Goal: Task Accomplishment & Management: Manage account settings

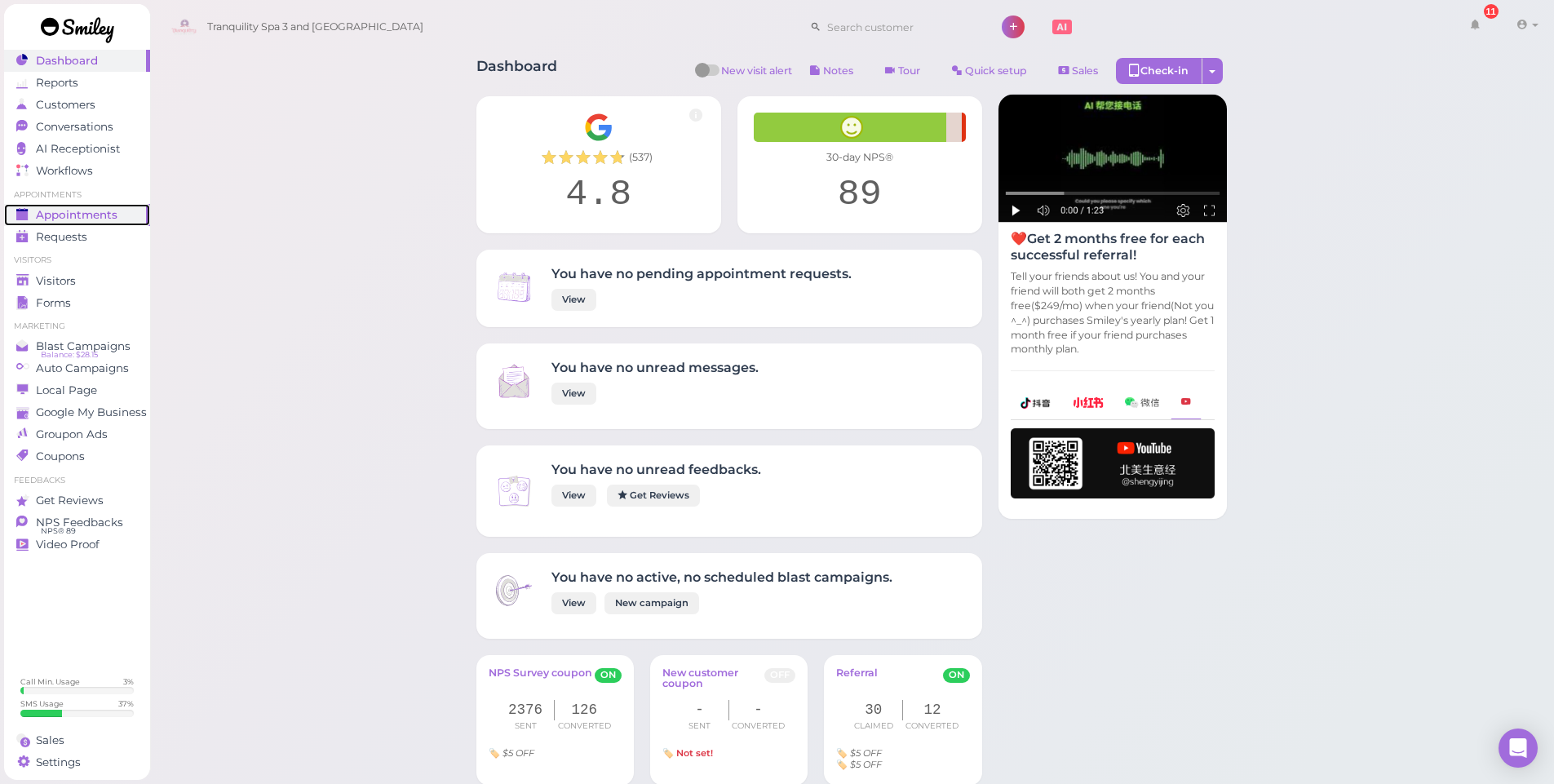
click at [79, 219] on span "Appointments" at bounding box center [76, 215] width 82 height 14
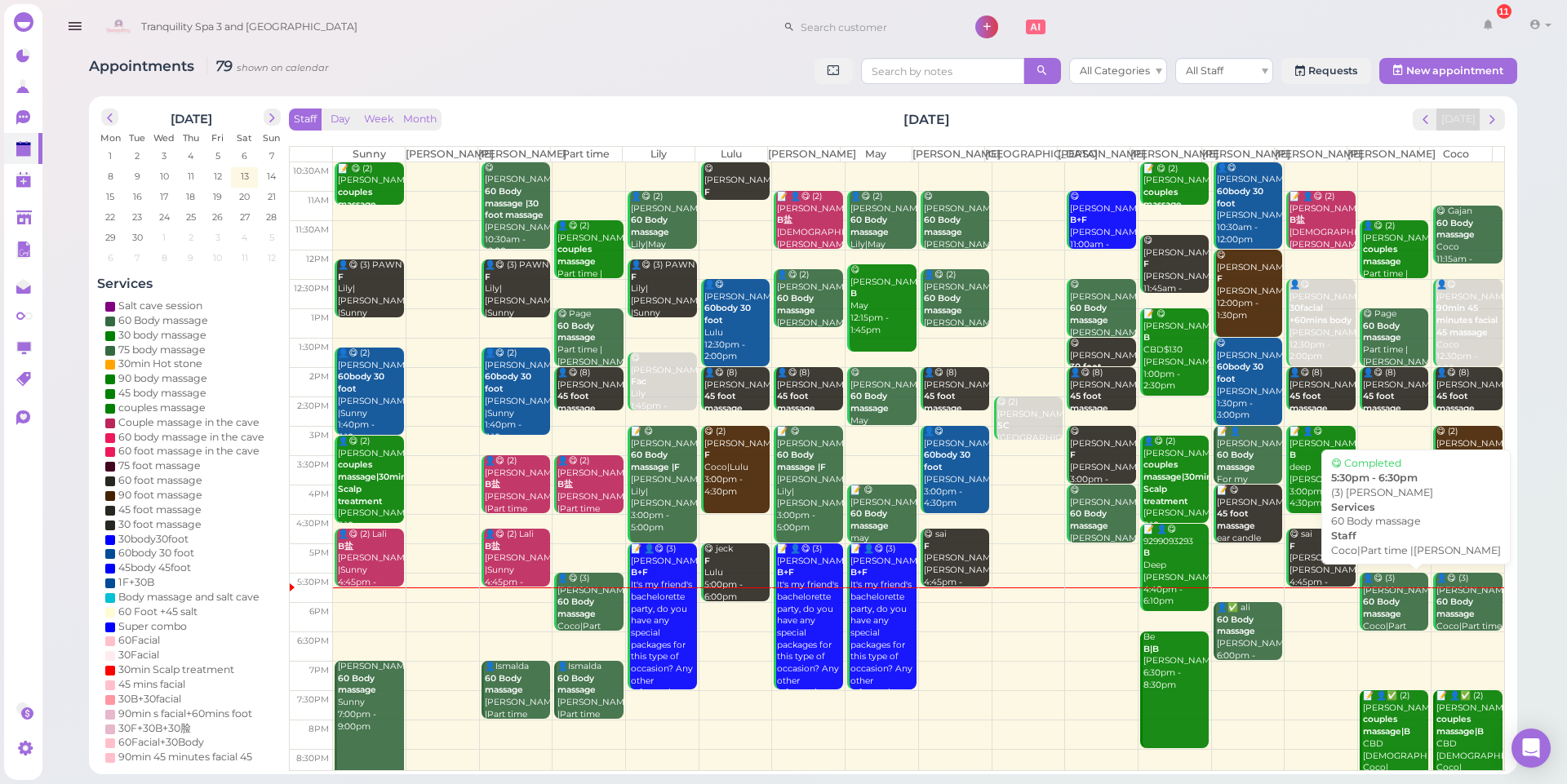
click at [1375, 601] on b "60 Body massage" at bounding box center [1382, 607] width 38 height 23
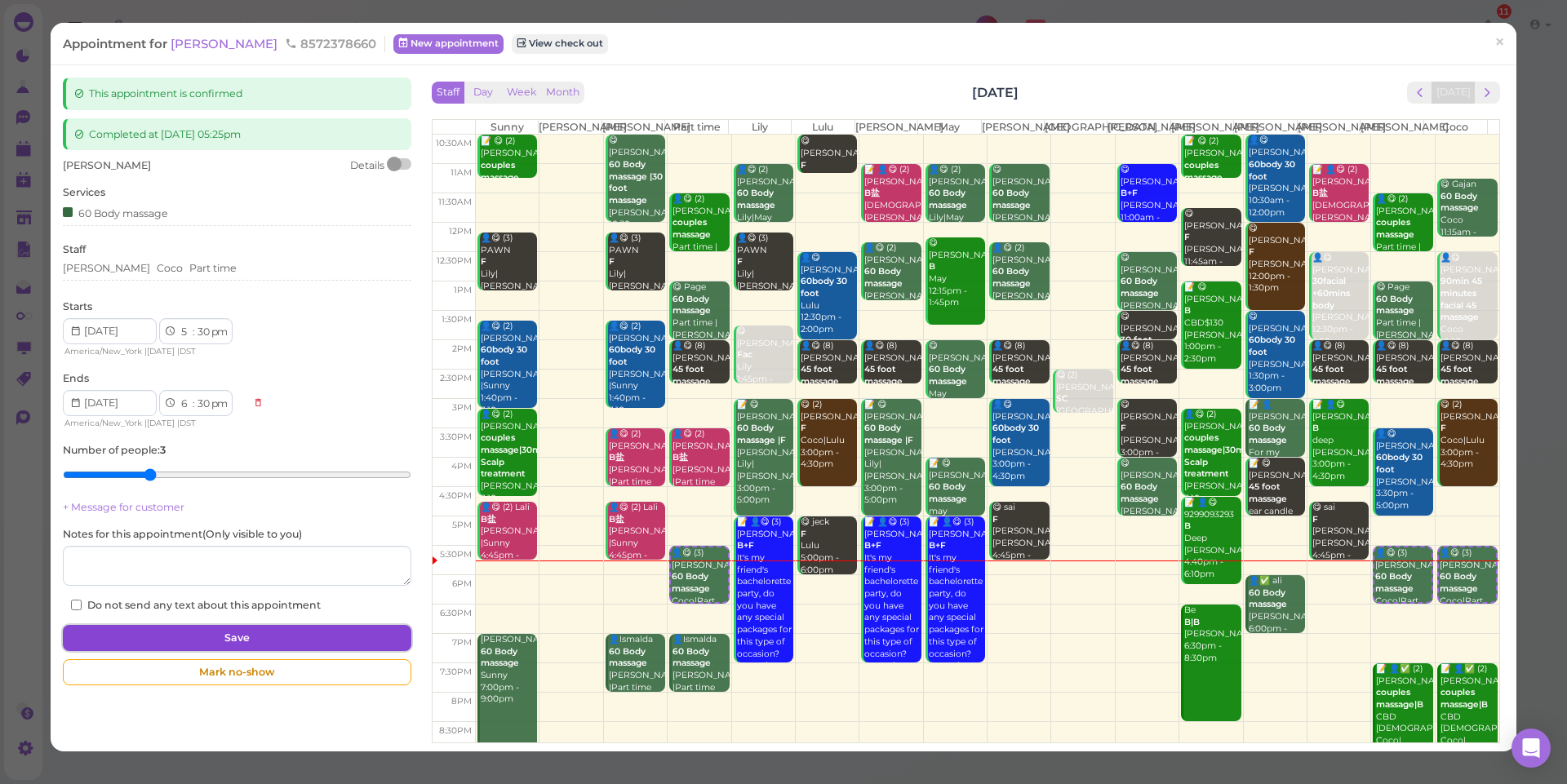
click at [235, 632] on button "Save" at bounding box center [237, 637] width 348 height 26
